Goal: Find contact information

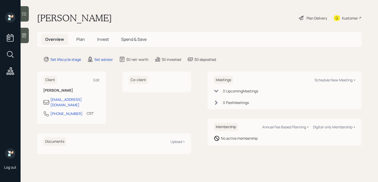
click at [22, 38] on div at bounding box center [25, 35] width 8 height 15
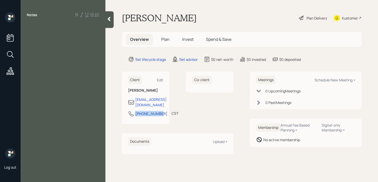
drag, startPoint x: 149, startPoint y: 115, endPoint x: 135, endPoint y: 107, distance: 15.2
click at [135, 111] on div "[PHONE_NUMBER]" at bounding box center [151, 113] width 32 height 5
select select "America/[GEOGRAPHIC_DATA]"
drag, startPoint x: 145, startPoint y: 115, endPoint x: 134, endPoint y: 111, distance: 11.9
click at [134, 111] on div "[PHONE_NUMBER]" at bounding box center [147, 114] width 39 height 6
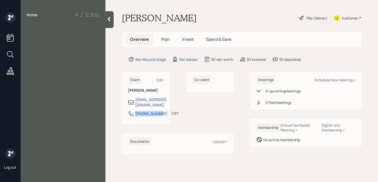
copy div "[PHONE_NUMBER]"
click at [344, 12] on div "Kustomer" at bounding box center [348, 17] width 28 height 11
